Goal: Task Accomplishment & Management: Use online tool/utility

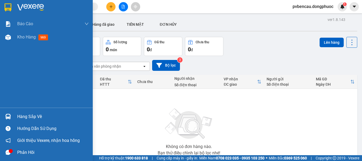
click at [16, 116] on div "Hàng sắp về" at bounding box center [46, 116] width 93 height 12
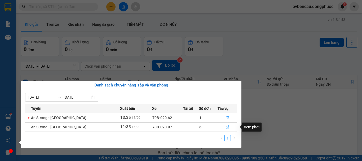
click at [223, 127] on button "button" at bounding box center [227, 127] width 19 height 8
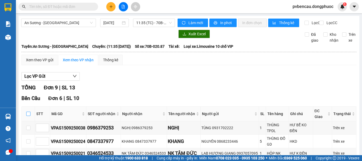
click at [26, 116] on input "checkbox" at bounding box center [28, 114] width 4 height 4
checkbox input "true"
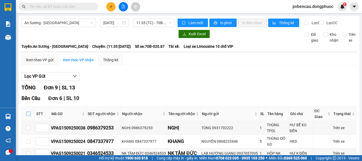
checkbox input "true"
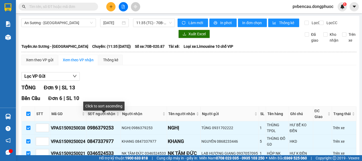
scroll to position [132, 0]
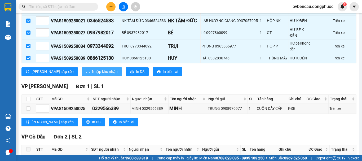
click at [92, 71] on span "Nhập kho nhận" at bounding box center [105, 72] width 26 height 6
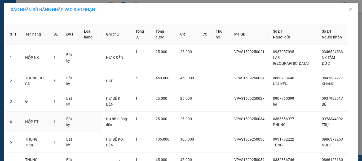
scroll to position [51, 0]
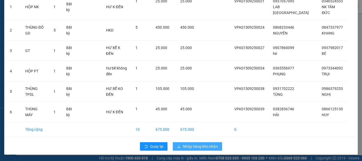
click at [194, 148] on span "Nhập hàng kho nhận" at bounding box center [200, 146] width 35 height 6
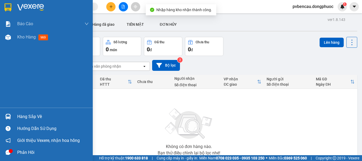
click at [15, 115] on div "Hàng sắp về" at bounding box center [46, 116] width 93 height 12
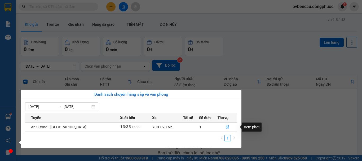
click at [309, 112] on section "Kết quả tìm kiếm ( 0 ) Bộ lọc No Data pvbencau.dongphuoc 1 Báo cáo Mẫu 1: Báo c…" at bounding box center [181, 80] width 362 height 161
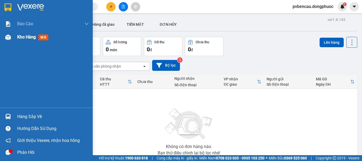
click at [12, 37] on div at bounding box center [7, 37] width 9 height 9
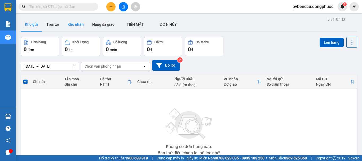
click at [78, 25] on button "Kho nhận" at bounding box center [75, 24] width 25 height 13
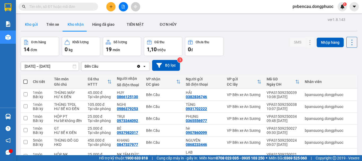
click at [33, 21] on button "Kho gửi" at bounding box center [31, 24] width 21 height 13
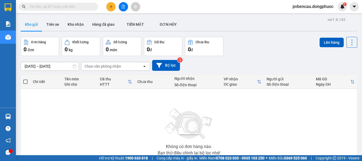
scroll to position [38, 0]
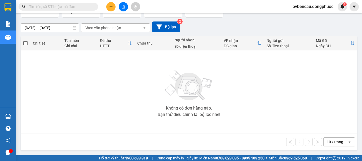
click at [162, 82] on img at bounding box center [188, 85] width 53 height 37
